Goal: Task Accomplishment & Management: Use online tool/utility

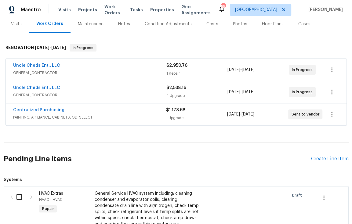
scroll to position [196, 0]
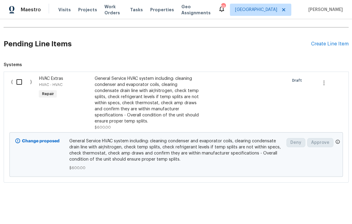
click at [17, 78] on input "checkbox" at bounding box center [21, 82] width 17 height 13
click at [15, 76] on input "checkbox" at bounding box center [21, 82] width 17 height 13
checkbox input "true"
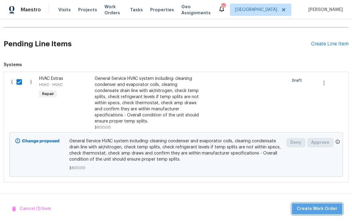
click at [331, 210] on span "Create Work Order" at bounding box center [316, 209] width 41 height 8
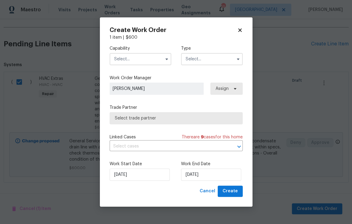
click at [146, 63] on input "text" at bounding box center [140, 59] width 62 height 12
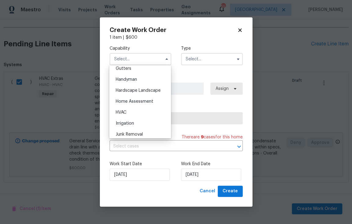
scroll to position [330, 0]
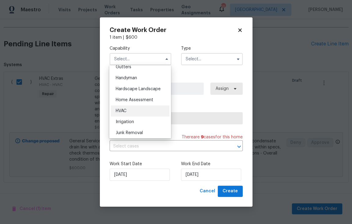
click at [139, 116] on div "HVAC" at bounding box center [140, 111] width 59 height 11
type input "HVAC"
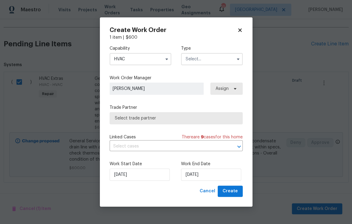
click at [207, 63] on input "text" at bounding box center [212, 59] width 62 height 12
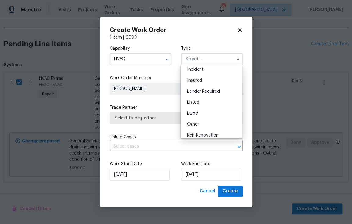
scroll to position [69, 0]
click at [209, 101] on div "Renovation" at bounding box center [211, 101] width 59 height 11
type input "Renovation"
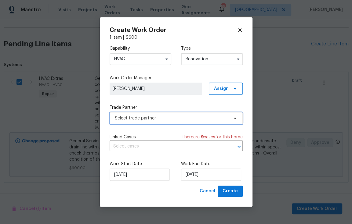
click at [194, 121] on span "Select trade partner" at bounding box center [172, 118] width 114 height 6
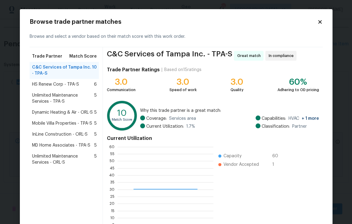
scroll to position [81, 91]
click at [70, 125] on span "Mobile Villa Properties - TPA-S" at bounding box center [62, 123] width 60 height 6
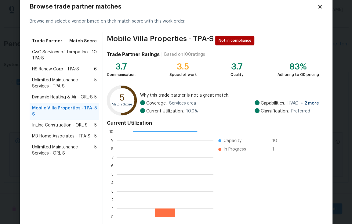
scroll to position [45, 0]
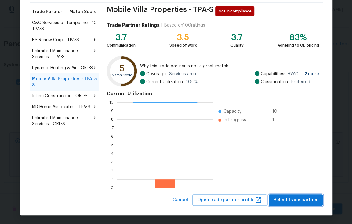
click at [307, 204] on button "Select trade partner" at bounding box center [295, 200] width 54 height 11
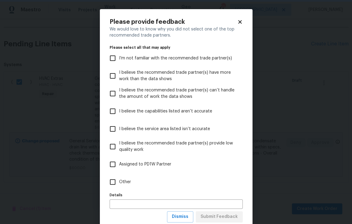
scroll to position [0, 0]
click at [114, 144] on input "I believe the recommended trade partner(s) provide low quality work" at bounding box center [112, 146] width 13 height 13
checkbox input "true"
click at [221, 215] on span "Submit Feedback" at bounding box center [218, 217] width 37 height 8
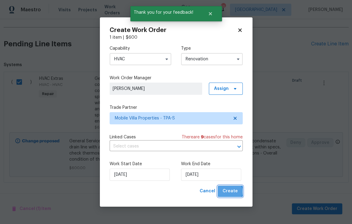
click at [230, 192] on span "Create" at bounding box center [229, 192] width 15 height 8
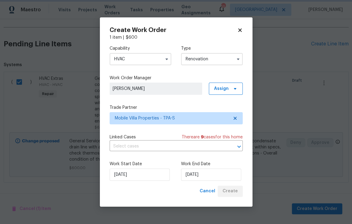
scroll to position [100, 0]
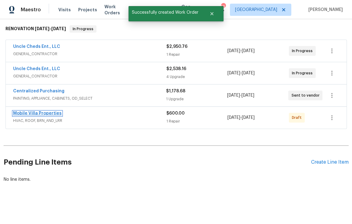
click at [43, 111] on link "Mobile Villa Properties" at bounding box center [37, 113] width 48 height 4
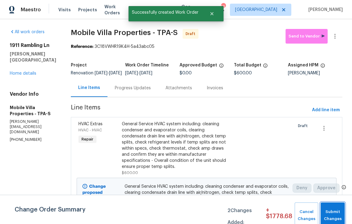
click at [333, 216] on span "Submit Changes" at bounding box center [332, 216] width 18 height 14
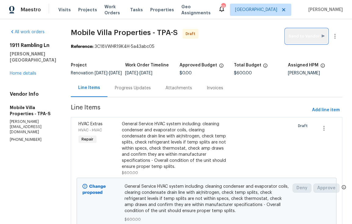
click at [303, 33] on span "Send to Vendor" at bounding box center [306, 36] width 36 height 7
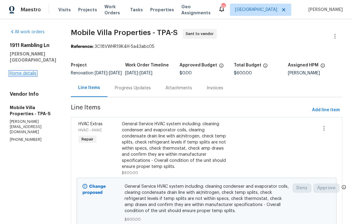
click at [18, 76] on link "Home details" at bounding box center [23, 73] width 27 height 4
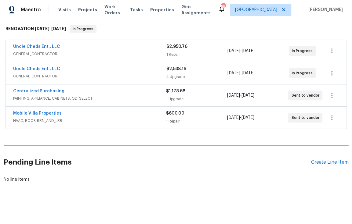
scroll to position [100, 0]
click at [331, 159] on div "Create Line Item" at bounding box center [330, 162] width 38 height 6
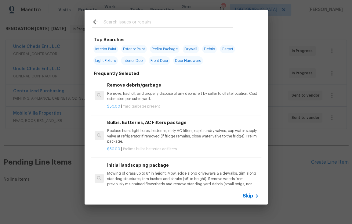
click at [148, 21] on input "text" at bounding box center [167, 22] width 129 height 9
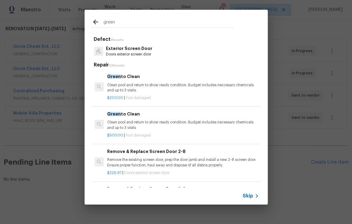
type input "green"
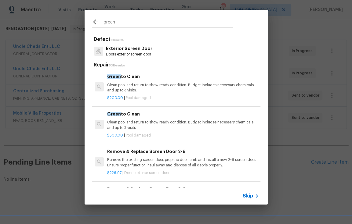
click at [153, 127] on p "Clean pool and return to show ready condition. Budget includes necessary chemic…" at bounding box center [182, 125] width 151 height 10
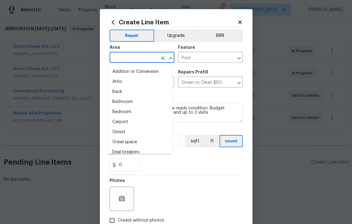
click at [140, 57] on input "text" at bounding box center [133, 57] width 48 height 9
type input "o"
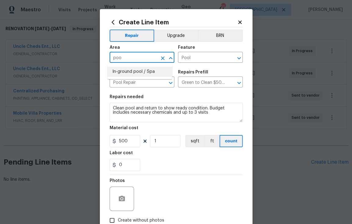
click at [143, 70] on li "In-ground pool / Spa" at bounding box center [139, 72] width 65 height 10
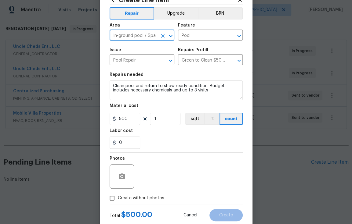
scroll to position [39, 0]
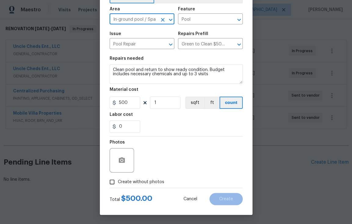
type input "In-ground pool / Spa"
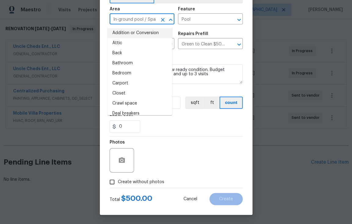
click at [127, 161] on div at bounding box center [121, 160] width 24 height 24
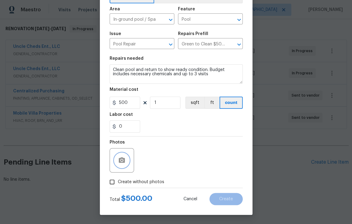
click at [121, 160] on icon "button" at bounding box center [122, 159] width 6 height 5
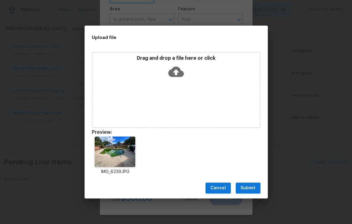
click at [250, 189] on span "Submit" at bounding box center [247, 189] width 15 height 8
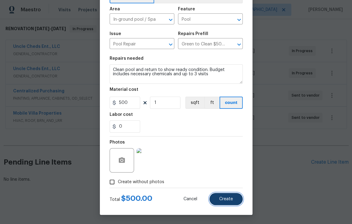
click at [220, 200] on span "Create" at bounding box center [226, 199] width 14 height 5
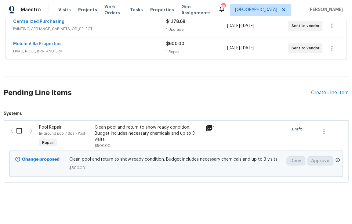
scroll to position [170, 0]
click at [19, 128] on input "checkbox" at bounding box center [21, 130] width 17 height 13
checkbox input "true"
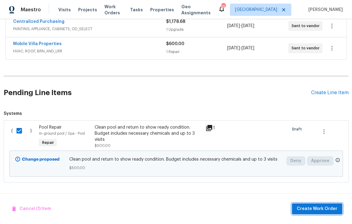
click at [308, 212] on span "Create Work Order" at bounding box center [316, 209] width 41 height 8
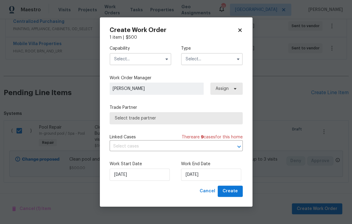
click at [138, 64] on input "text" at bounding box center [140, 59] width 62 height 12
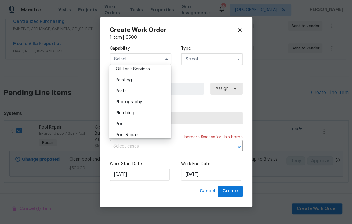
scroll to position [522, 0]
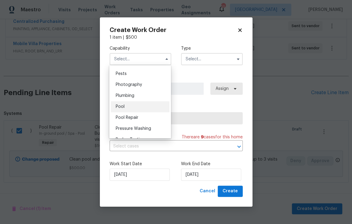
click at [143, 112] on div "Pool" at bounding box center [140, 106] width 59 height 11
type input "Pool"
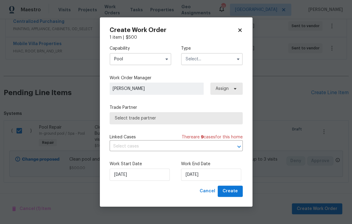
click at [219, 56] on input "text" at bounding box center [212, 59] width 62 height 12
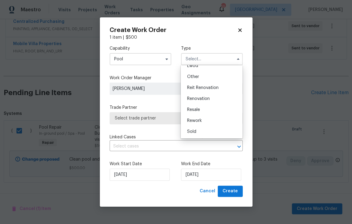
scroll to position [73, 0]
click at [208, 99] on span "Renovation" at bounding box center [198, 98] width 23 height 4
type input "Renovation"
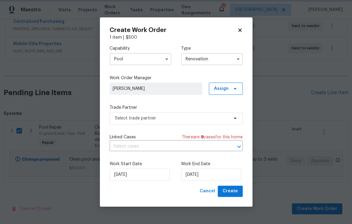
scroll to position [0, 0]
click at [222, 121] on span "Select trade partner" at bounding box center [175, 118] width 133 height 12
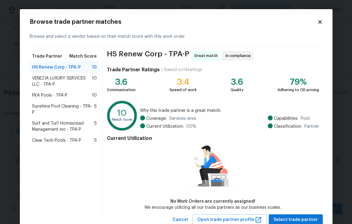
click at [44, 95] on span "PKA Pools - TPA-P" at bounding box center [49, 95] width 35 height 6
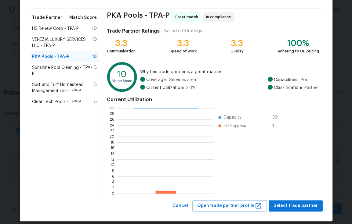
scroll to position [45, 0]
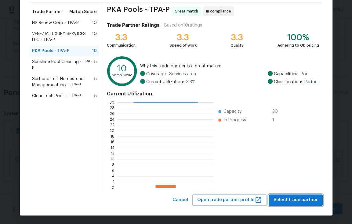
click at [299, 198] on span "Select trade partner" at bounding box center [295, 200] width 44 height 8
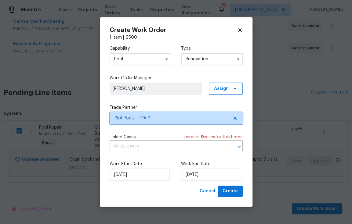
scroll to position [0, 0]
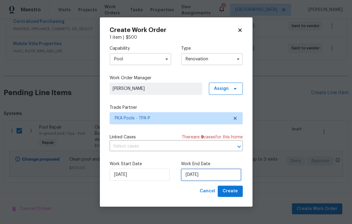
click at [221, 176] on input "[DATE]" at bounding box center [211, 175] width 60 height 12
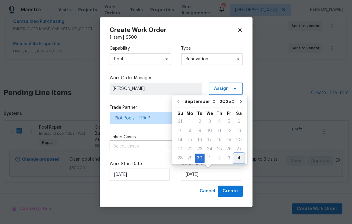
click at [237, 161] on div "4" at bounding box center [239, 158] width 10 height 9
type input "[DATE]"
select select "9"
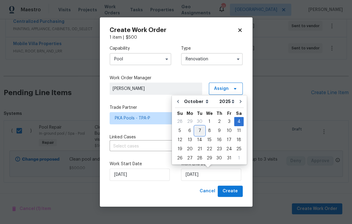
click at [200, 129] on div "7" at bounding box center [200, 131] width 10 height 9
type input "[DATE]"
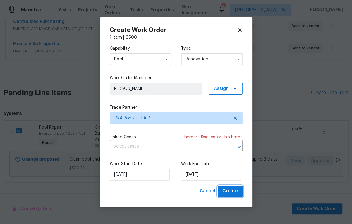
click at [232, 193] on span "Create" at bounding box center [229, 192] width 15 height 8
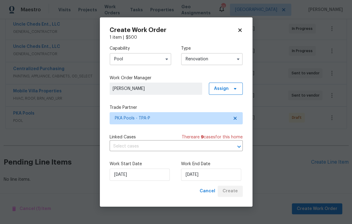
scroll to position [122, 0]
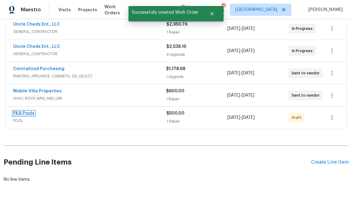
click at [26, 111] on link "PKA Pools" at bounding box center [23, 113] width 21 height 4
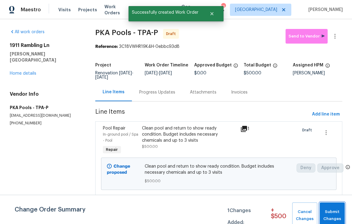
click at [335, 215] on span "Submit Changes" at bounding box center [331, 216] width 19 height 14
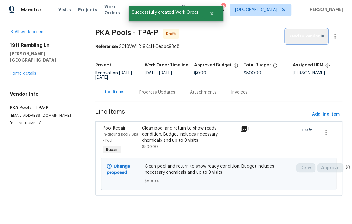
click at [304, 37] on span "Send to Vendor" at bounding box center [306, 36] width 36 height 7
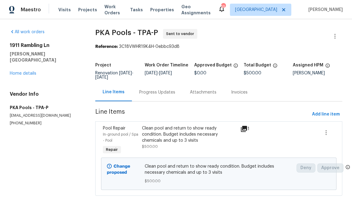
click at [189, 132] on div "Clean pool and return to show ready condition. Budget includes necessary chemic…" at bounding box center [189, 134] width 94 height 18
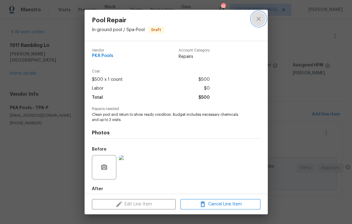
click at [259, 22] on icon "close" at bounding box center [258, 18] width 7 height 7
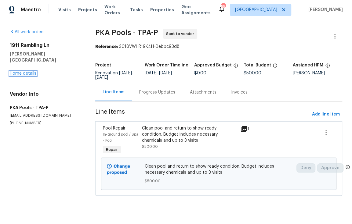
click at [28, 71] on link "Home details" at bounding box center [23, 73] width 27 height 4
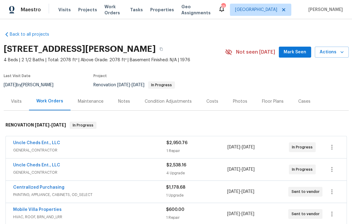
scroll to position [122, 0]
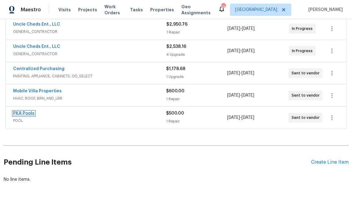
click at [29, 111] on link "PKA Pools" at bounding box center [23, 113] width 21 height 4
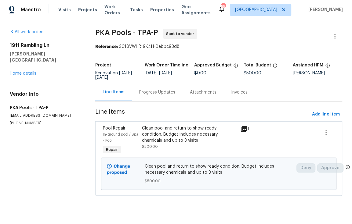
click at [170, 136] on div "Clean pool and return to show ready condition. Budget includes necessary chemic…" at bounding box center [189, 134] width 94 height 18
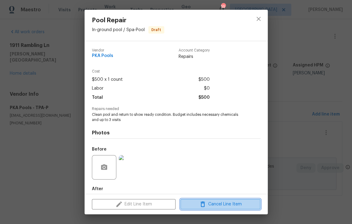
click at [205, 206] on icon "button" at bounding box center [202, 204] width 7 height 7
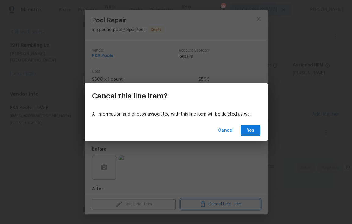
click at [260, 20] on div "Cancel this line item? All information and photos associated with this line ite…" at bounding box center [176, 112] width 352 height 224
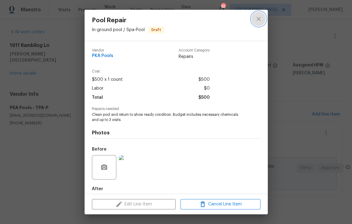
click at [259, 20] on icon "close" at bounding box center [258, 19] width 4 height 4
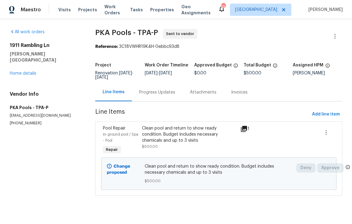
click at [31, 70] on div "[STREET_ADDRESS][PERSON_NAME] Home details" at bounding box center [45, 59] width 71 height 34
click at [33, 70] on div "[STREET_ADDRESS][PERSON_NAME] Home details" at bounding box center [45, 59] width 71 height 34
click at [72, 129] on section "All work orders [STREET_ADDRESS][PERSON_NAME] Home details Vendor Info PKA Pool…" at bounding box center [45, 116] width 71 height 174
click at [22, 71] on div "All work orders [STREET_ADDRESS][PERSON_NAME] Home details Vendor Info PKA Pool…" at bounding box center [45, 77] width 71 height 97
click at [25, 71] on link "Home details" at bounding box center [23, 73] width 27 height 4
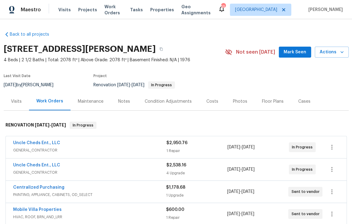
scroll to position [62, 0]
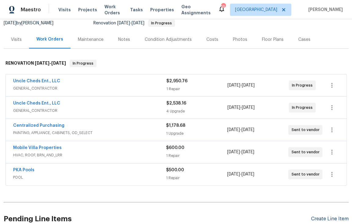
click at [325, 218] on div "Create Line Item" at bounding box center [330, 219] width 38 height 6
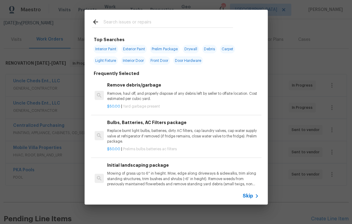
click at [117, 23] on input "text" at bounding box center [167, 22] width 129 height 9
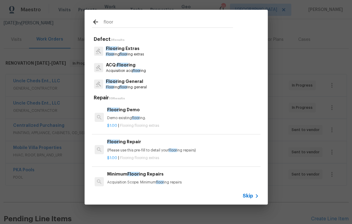
type input "floor"
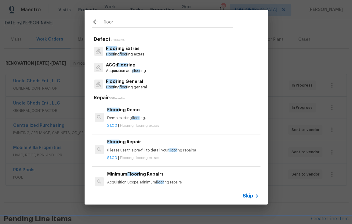
click at [253, 194] on icon at bounding box center [256, 195] width 7 height 7
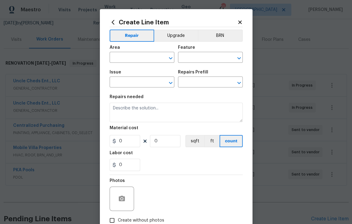
click at [239, 23] on icon at bounding box center [239, 22] width 5 height 5
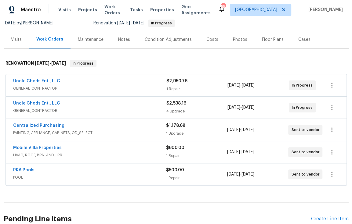
click at [168, 42] on div "Condition Adjustments" at bounding box center [168, 39] width 62 height 18
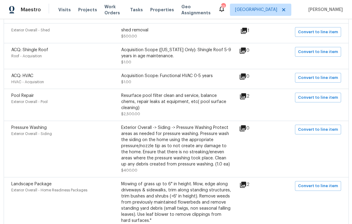
scroll to position [579, 0]
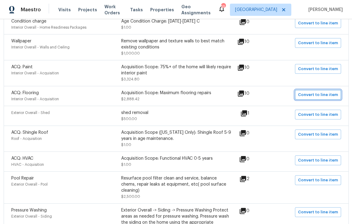
click at [304, 99] on span "Convert to line item" at bounding box center [318, 94] width 40 height 7
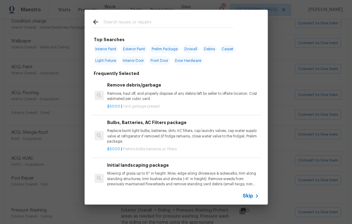
click at [252, 196] on span "Skip" at bounding box center [247, 196] width 10 height 6
